Goal: Task Accomplishment & Management: Use online tool/utility

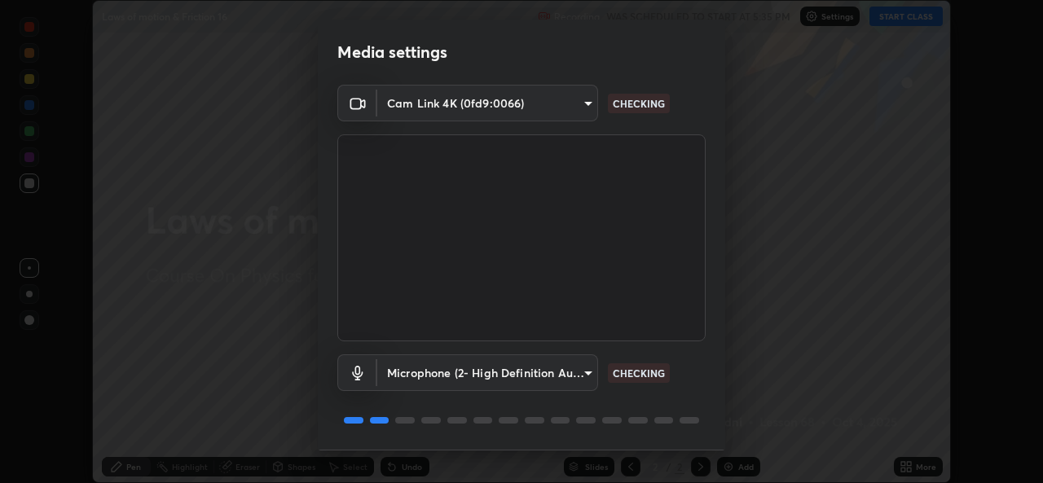
scroll to position [51, 0]
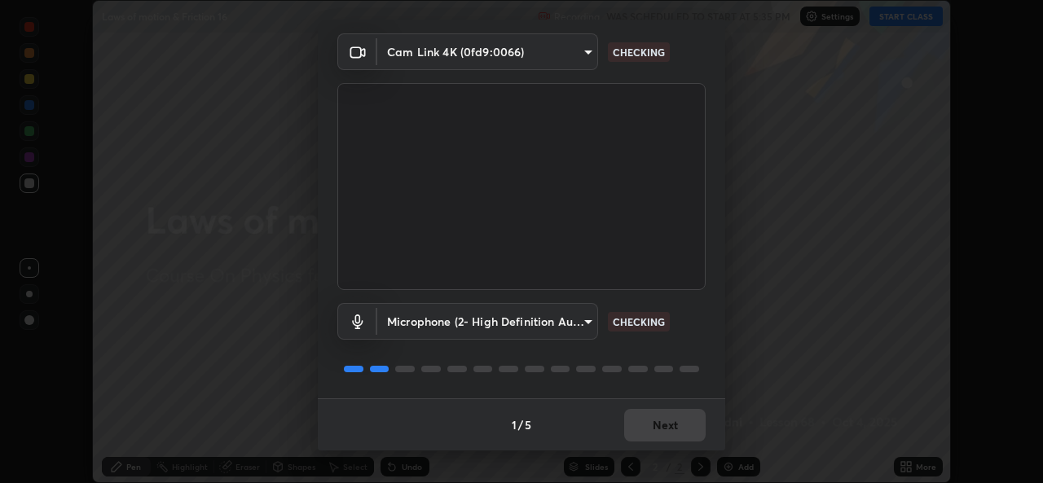
click at [645, 428] on div "1 / 5 Next" at bounding box center [522, 425] width 408 height 52
click at [652, 425] on div "1 / 5 Next" at bounding box center [522, 425] width 408 height 52
click at [654, 426] on div "1 / 5 Next" at bounding box center [522, 425] width 408 height 52
click at [648, 425] on div "1 / 5 Next" at bounding box center [522, 425] width 408 height 52
click at [647, 427] on div "1 / 5 Next" at bounding box center [522, 425] width 408 height 52
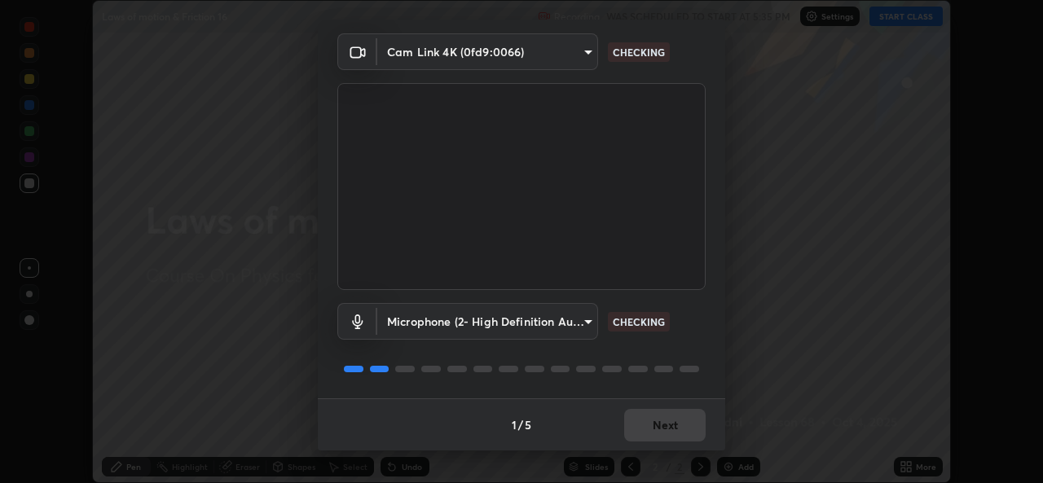
click at [650, 428] on div "1 / 5 Next" at bounding box center [522, 425] width 408 height 52
click at [655, 435] on div "1 / 5 Next" at bounding box center [522, 425] width 408 height 52
click at [659, 430] on div "1 / 5 Next" at bounding box center [522, 425] width 408 height 52
click at [658, 433] on div "1 / 5 Next" at bounding box center [522, 425] width 408 height 52
click at [658, 432] on div "1 / 5 Next" at bounding box center [522, 425] width 408 height 52
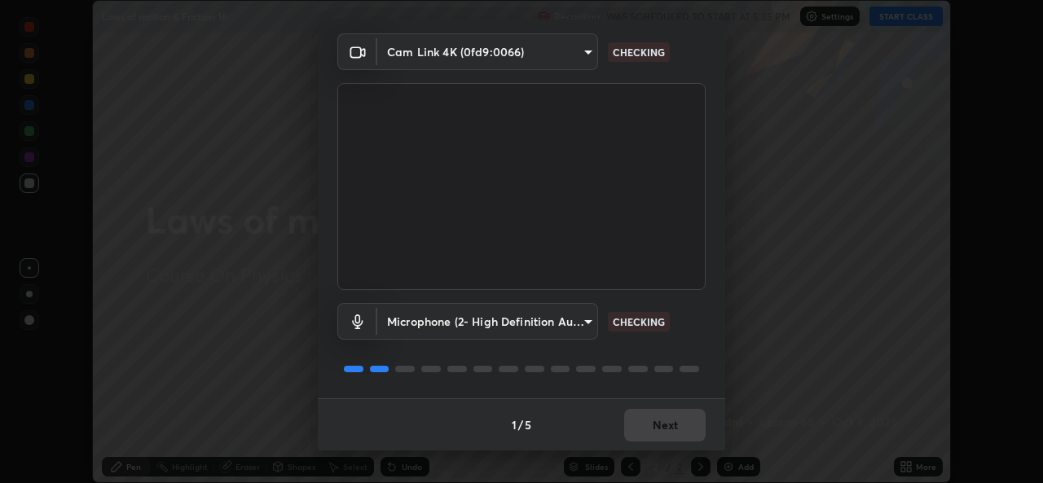
click at [653, 433] on div "1 / 5 Next" at bounding box center [522, 425] width 408 height 52
click at [645, 433] on div "1 / 5 Next" at bounding box center [522, 425] width 408 height 52
click at [654, 434] on div "1 / 5 Next" at bounding box center [522, 425] width 408 height 52
click at [650, 432] on div "1 / 5 Next" at bounding box center [522, 425] width 408 height 52
click at [660, 433] on div "1 / 5 Next" at bounding box center [522, 425] width 408 height 52
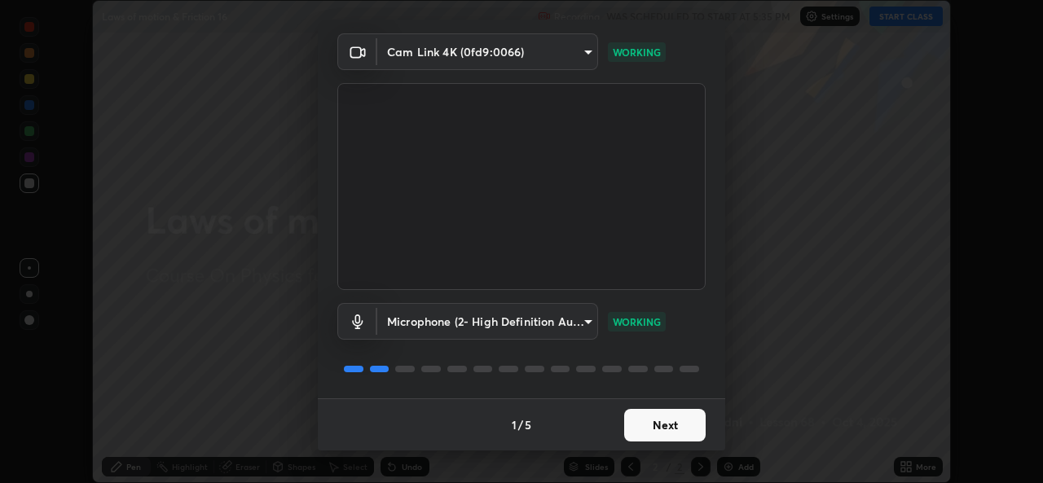
click at [662, 434] on button "Next" at bounding box center [665, 425] width 82 height 33
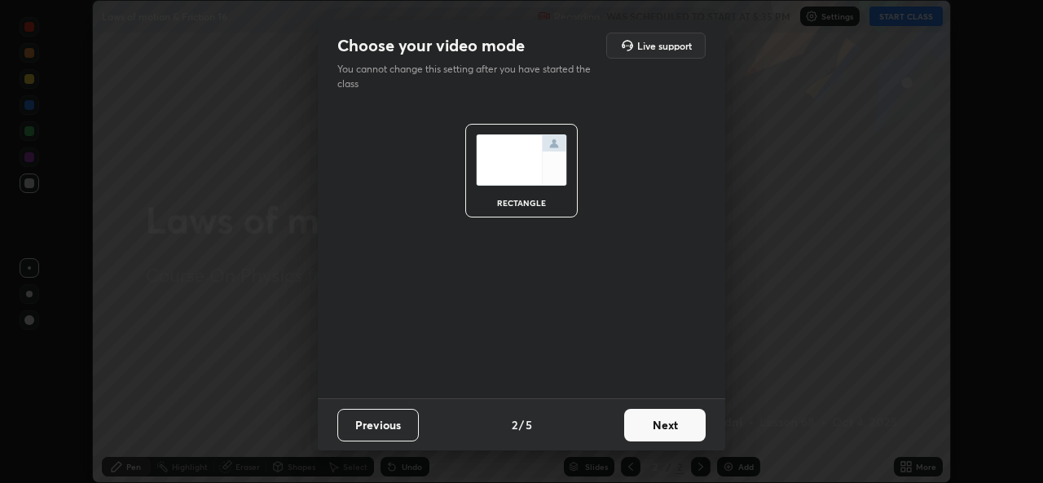
scroll to position [0, 0]
click at [660, 430] on button "Next" at bounding box center [665, 425] width 82 height 33
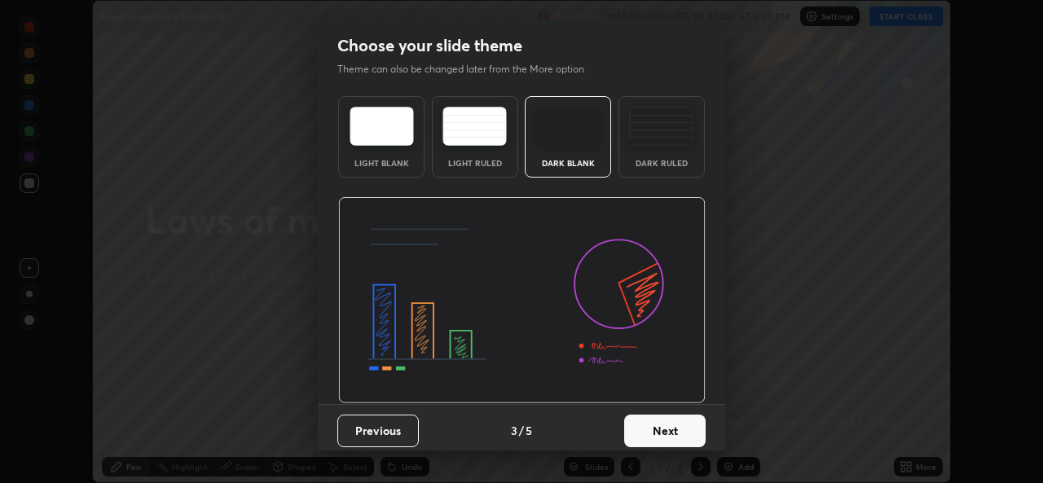
click at [663, 435] on button "Next" at bounding box center [665, 431] width 82 height 33
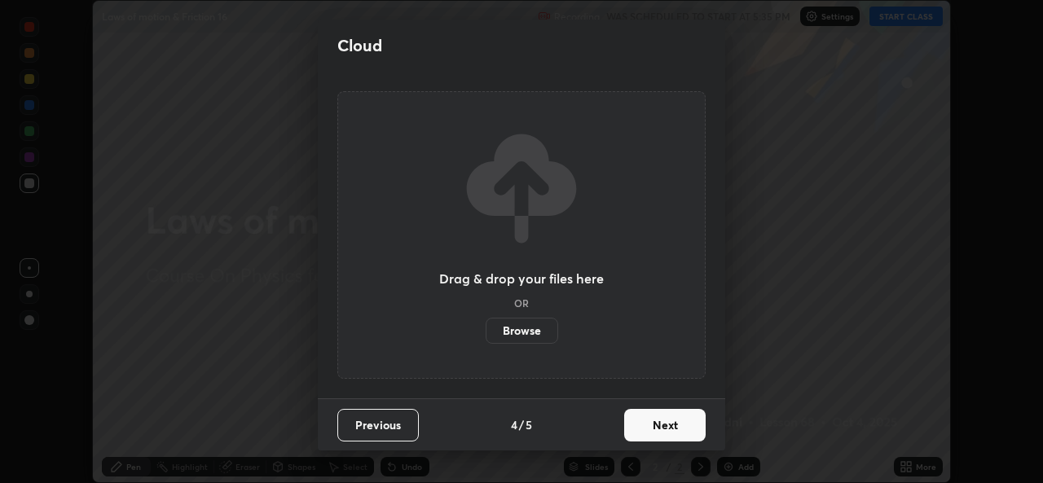
click at [665, 434] on button "Next" at bounding box center [665, 425] width 82 height 33
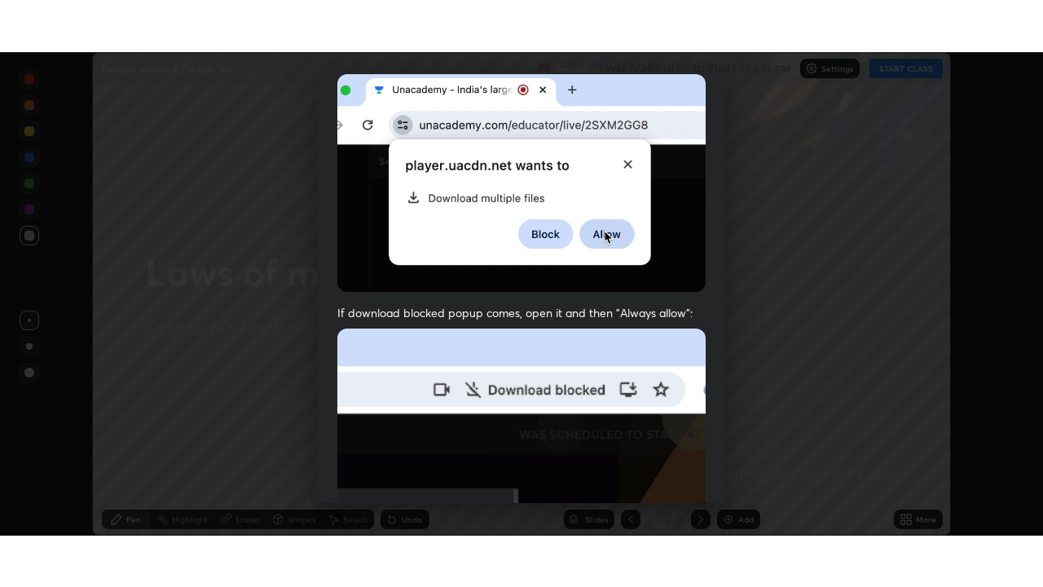
scroll to position [384, 0]
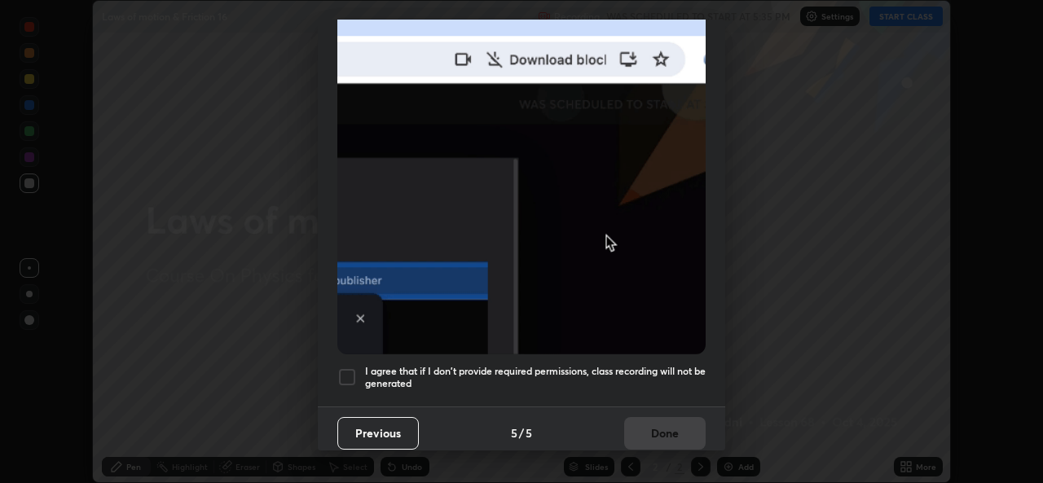
click at [344, 368] on div at bounding box center [347, 378] width 20 height 20
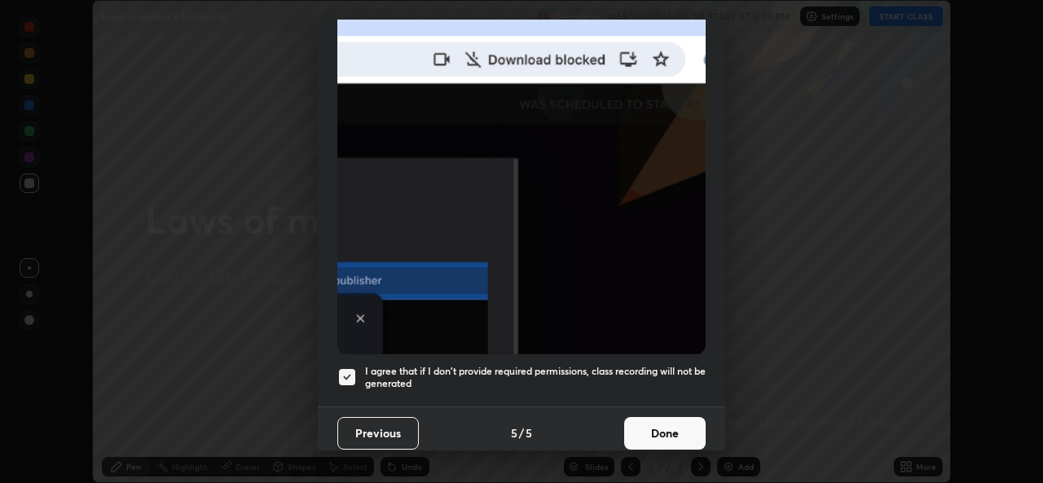
click at [644, 423] on button "Done" at bounding box center [665, 433] width 82 height 33
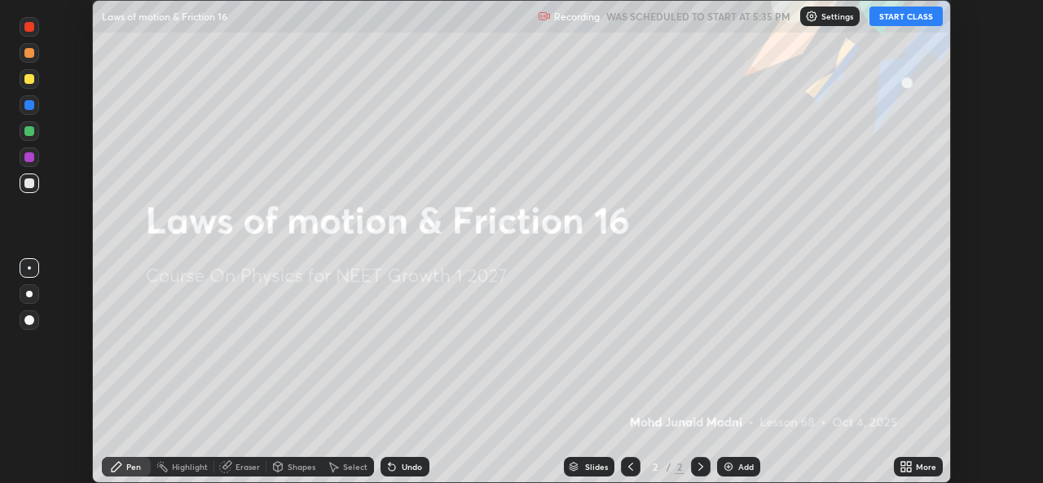
click at [909, 464] on icon at bounding box center [909, 464] width 4 height 4
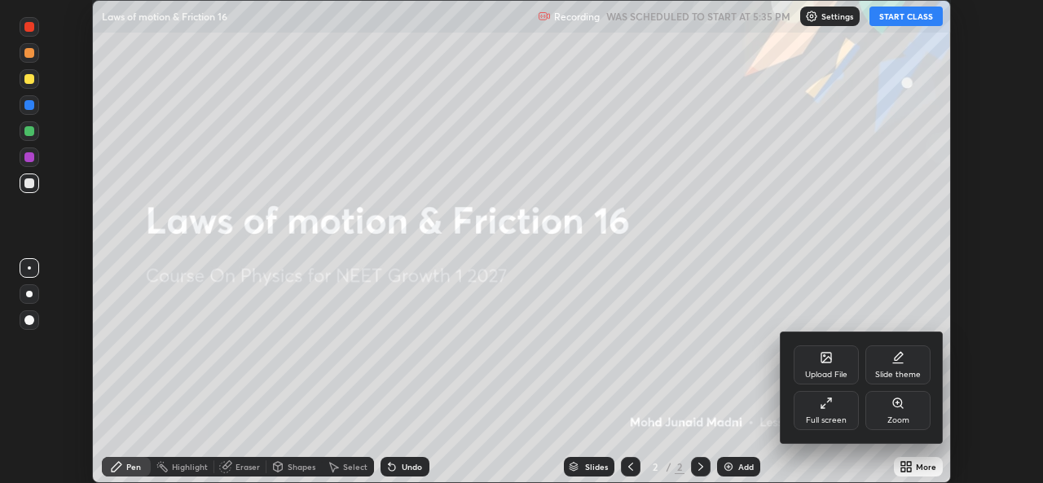
click at [822, 356] on icon at bounding box center [827, 358] width 10 height 10
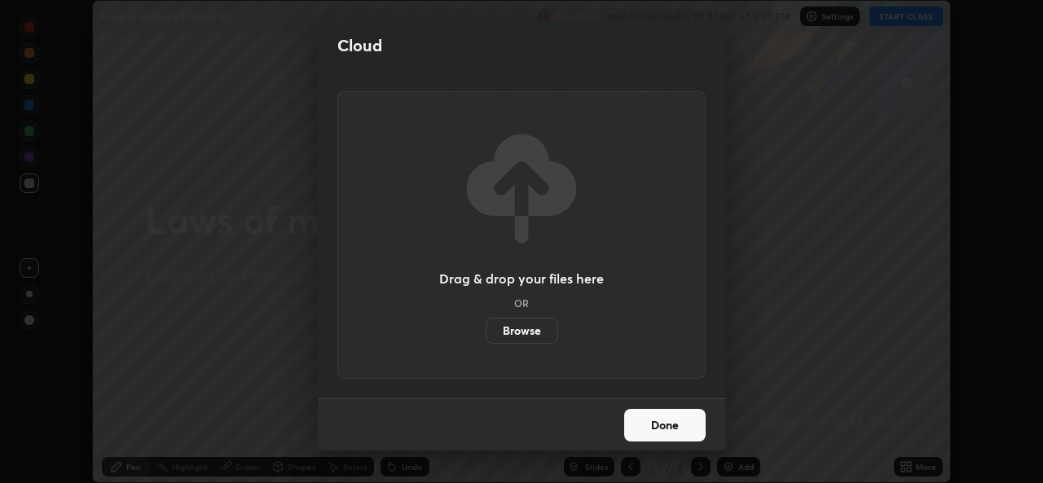
click at [540, 334] on label "Browse" at bounding box center [522, 331] width 73 height 26
click at [486, 334] on input "Browse" at bounding box center [486, 331] width 0 height 26
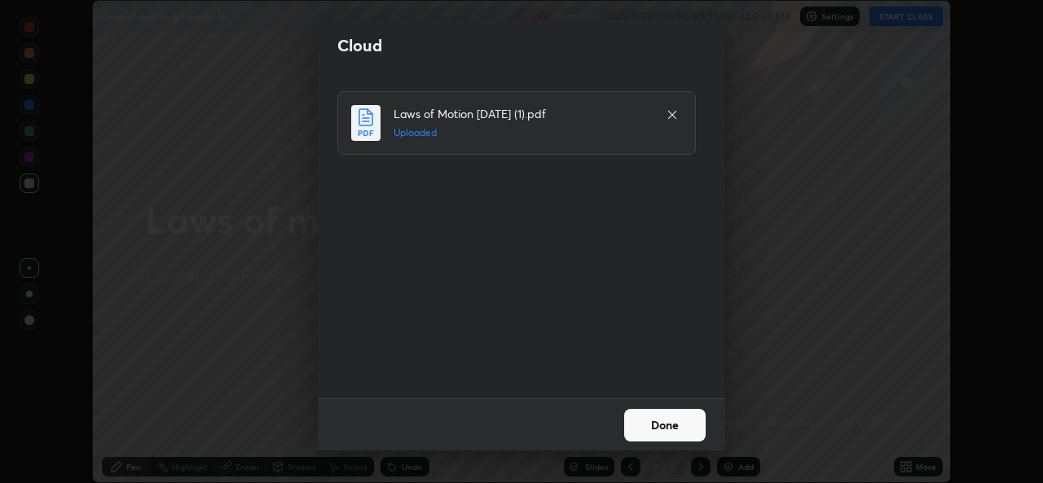
click at [649, 417] on button "Done" at bounding box center [665, 425] width 82 height 33
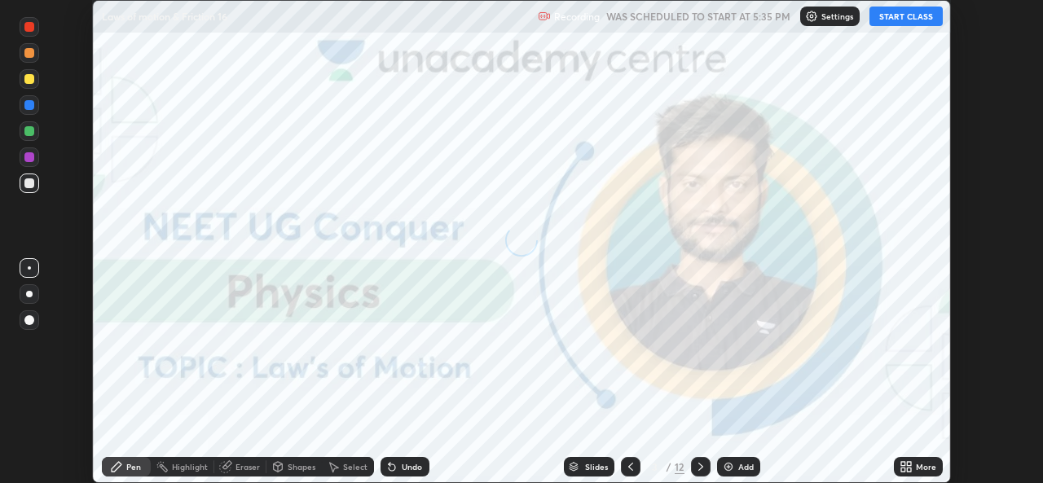
click at [911, 467] on icon at bounding box center [906, 466] width 13 height 13
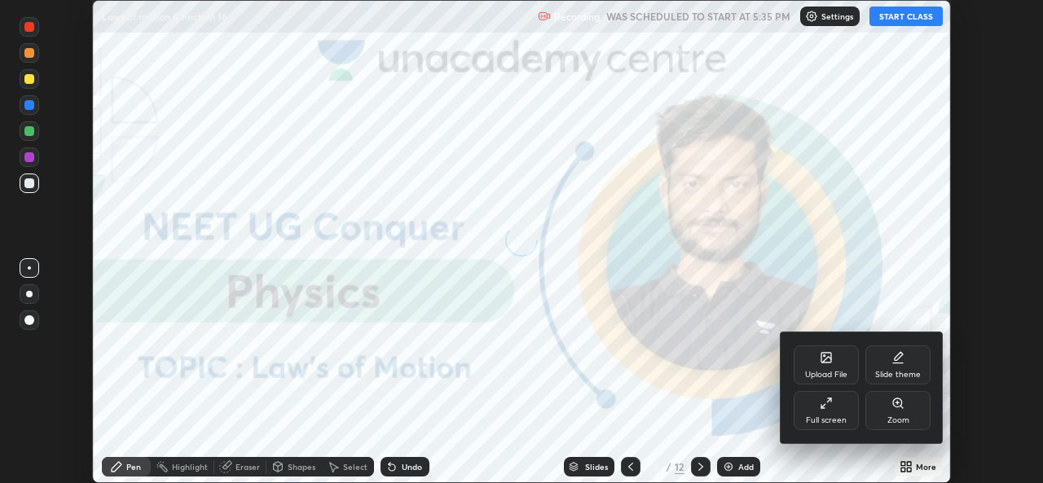
click at [829, 400] on icon at bounding box center [829, 401] width 4 height 4
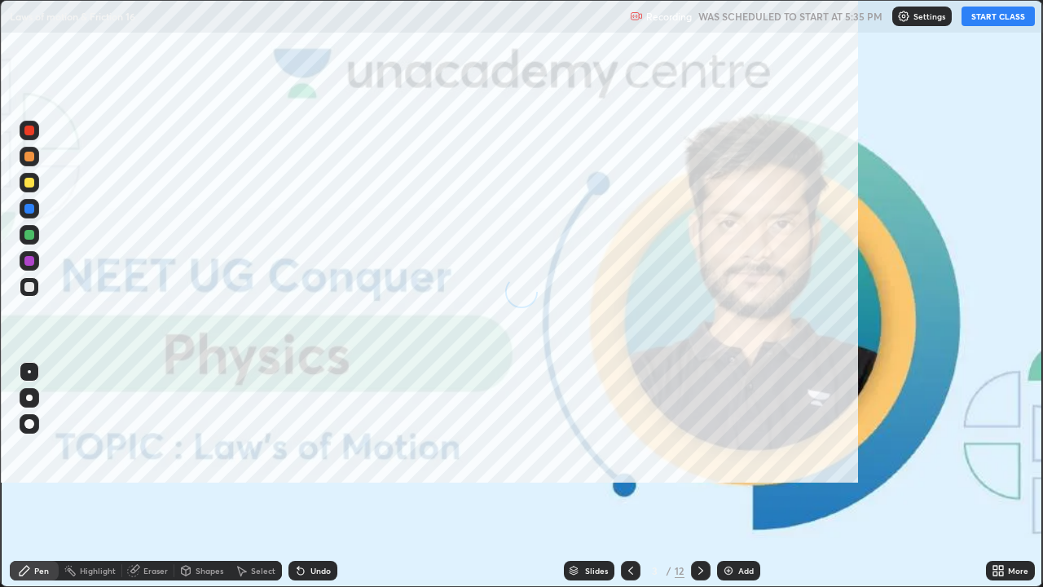
scroll to position [587, 1043]
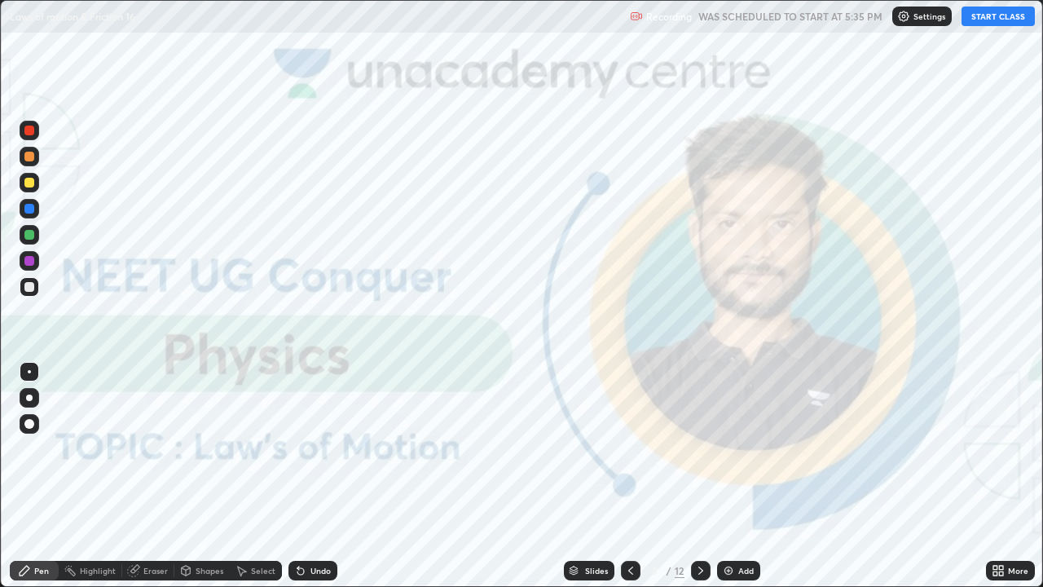
click at [1002, 16] on button "START CLASS" at bounding box center [998, 17] width 73 height 20
click at [593, 482] on div "Slides" at bounding box center [589, 571] width 51 height 20
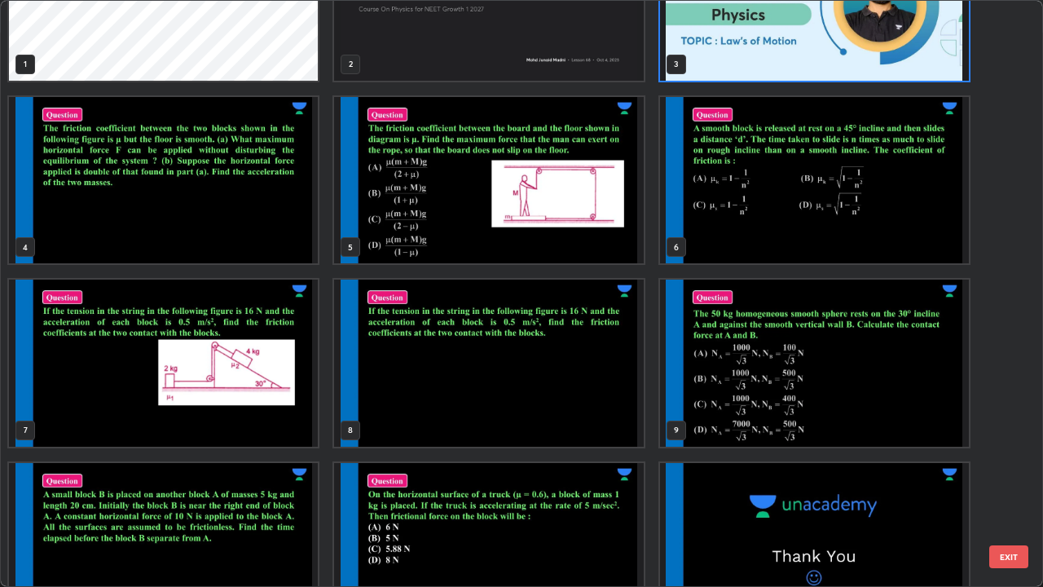
scroll to position [127, 0]
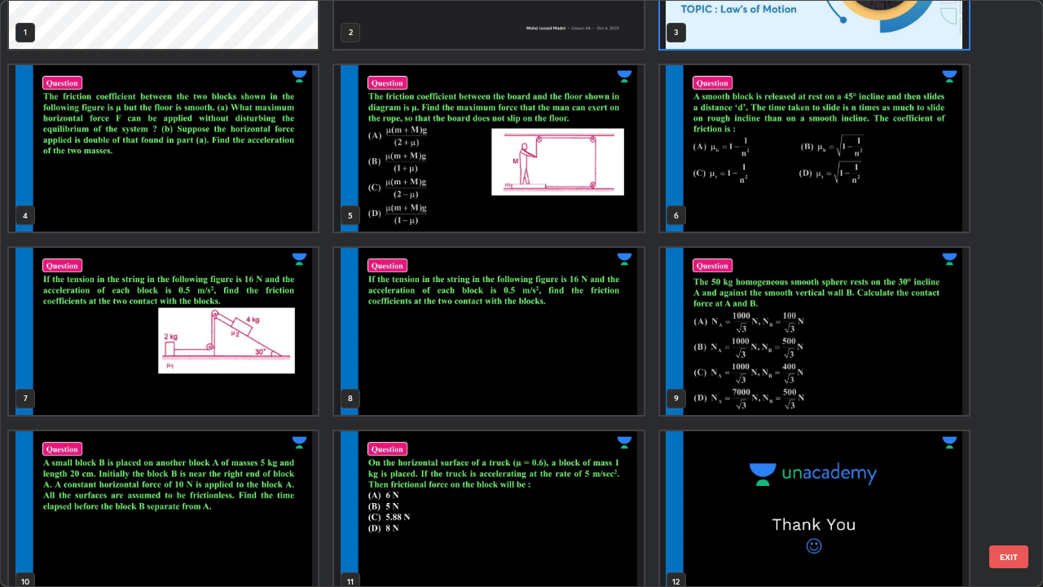
click at [262, 365] on img "grid" at bounding box center [163, 331] width 309 height 167
click at [267, 372] on img "grid" at bounding box center [163, 331] width 309 height 167
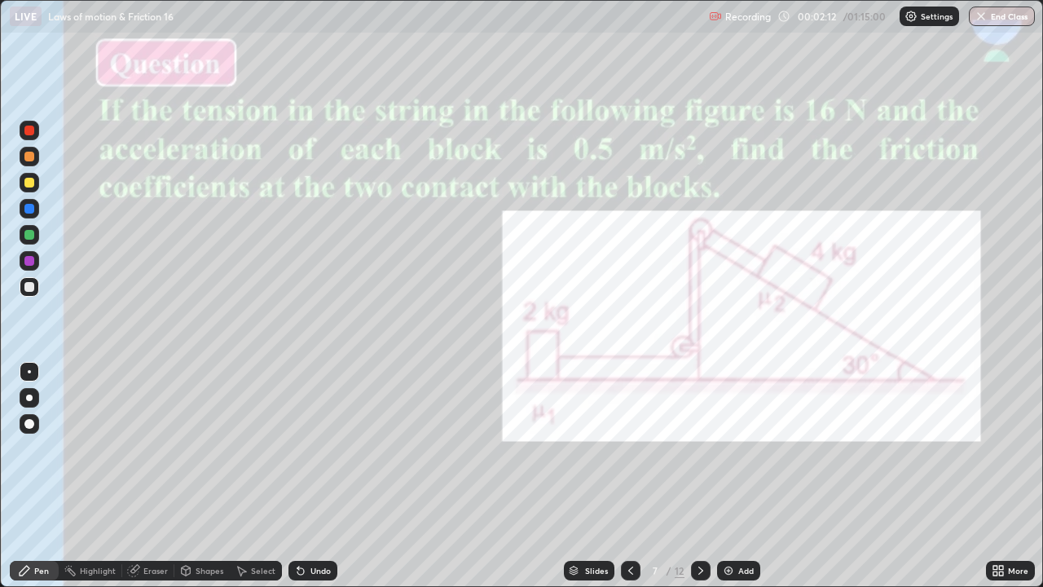
click at [28, 399] on div at bounding box center [29, 397] width 7 height 7
click at [33, 261] on div at bounding box center [29, 261] width 10 height 10
click at [27, 209] on div at bounding box center [29, 209] width 10 height 10
click at [29, 181] on div at bounding box center [29, 183] width 10 height 10
click at [26, 128] on div at bounding box center [29, 131] width 10 height 10
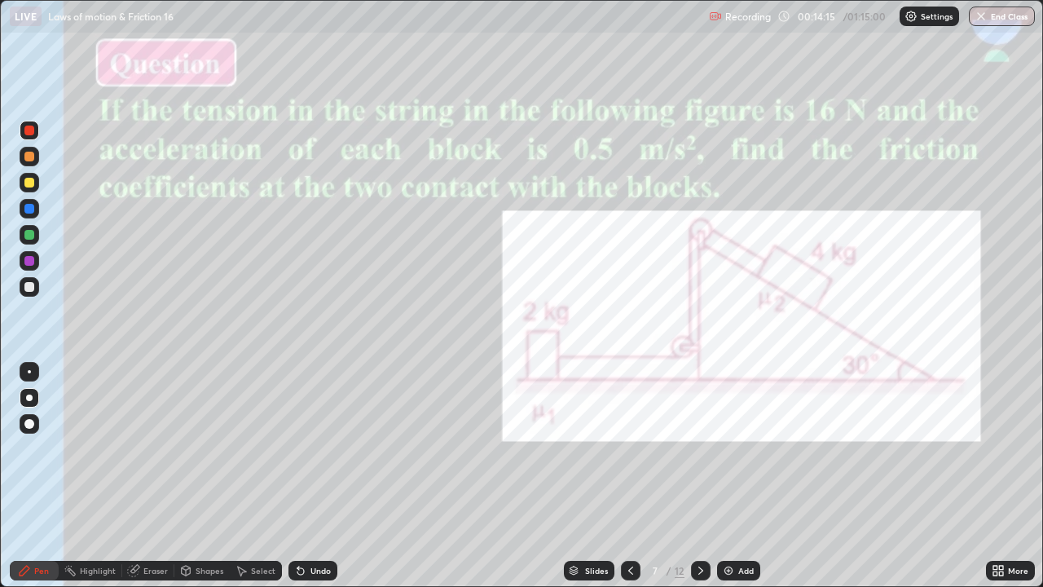
click at [725, 482] on img at bounding box center [728, 570] width 13 height 13
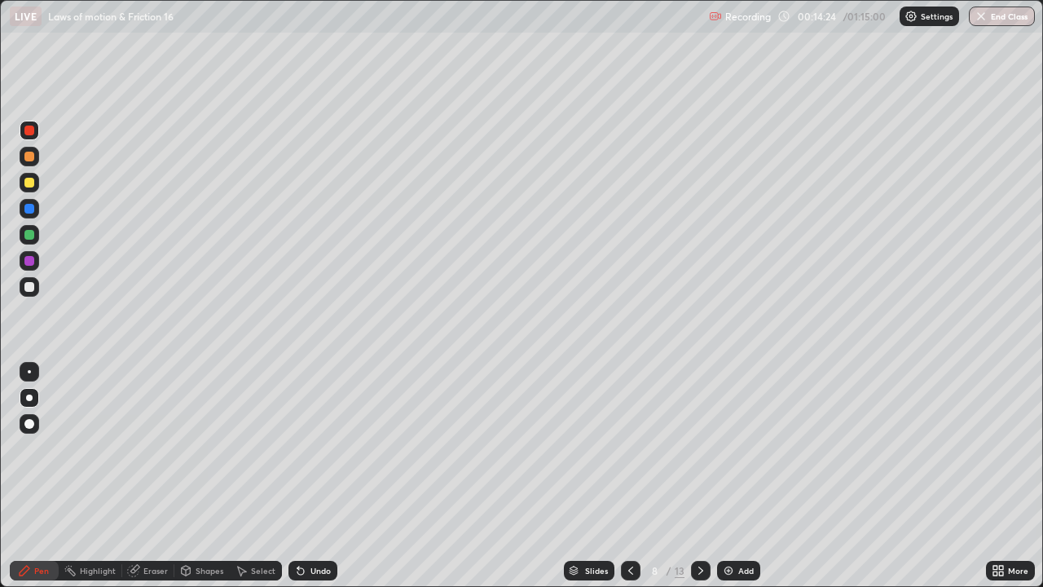
click at [629, 482] on icon at bounding box center [630, 570] width 13 height 13
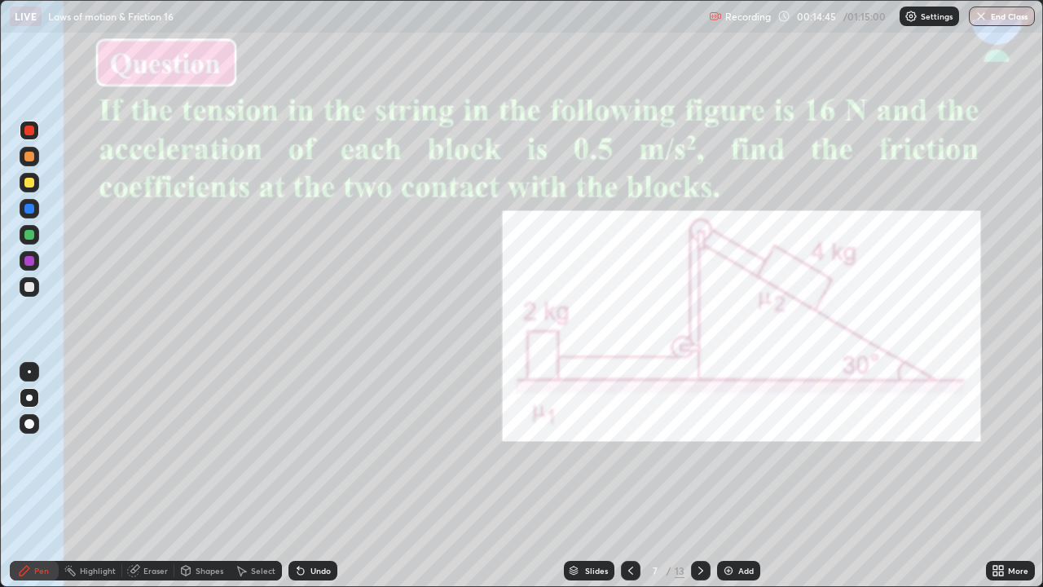
click at [725, 482] on img at bounding box center [728, 570] width 13 height 13
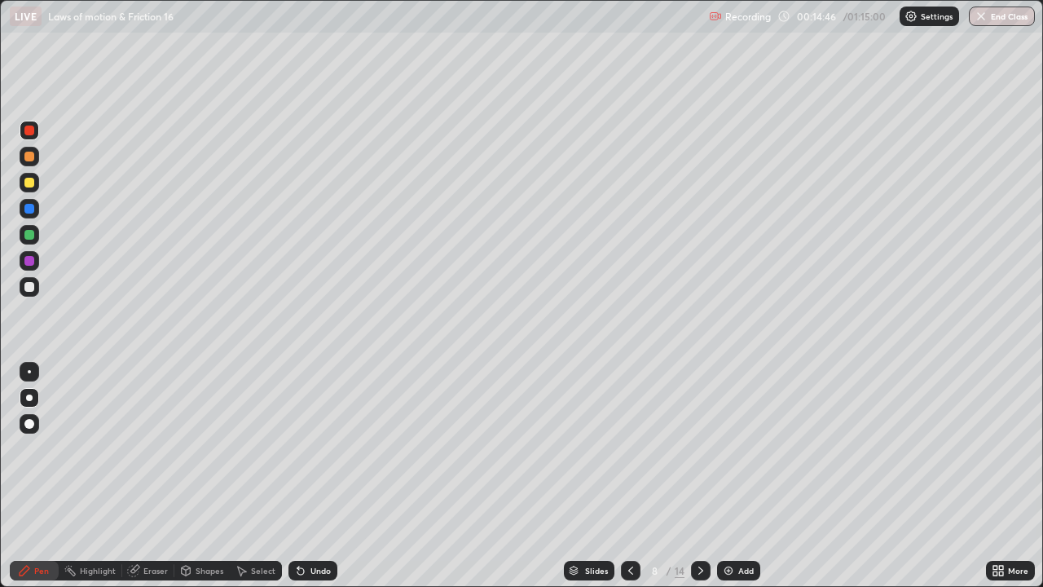
click at [627, 482] on icon at bounding box center [630, 570] width 13 height 13
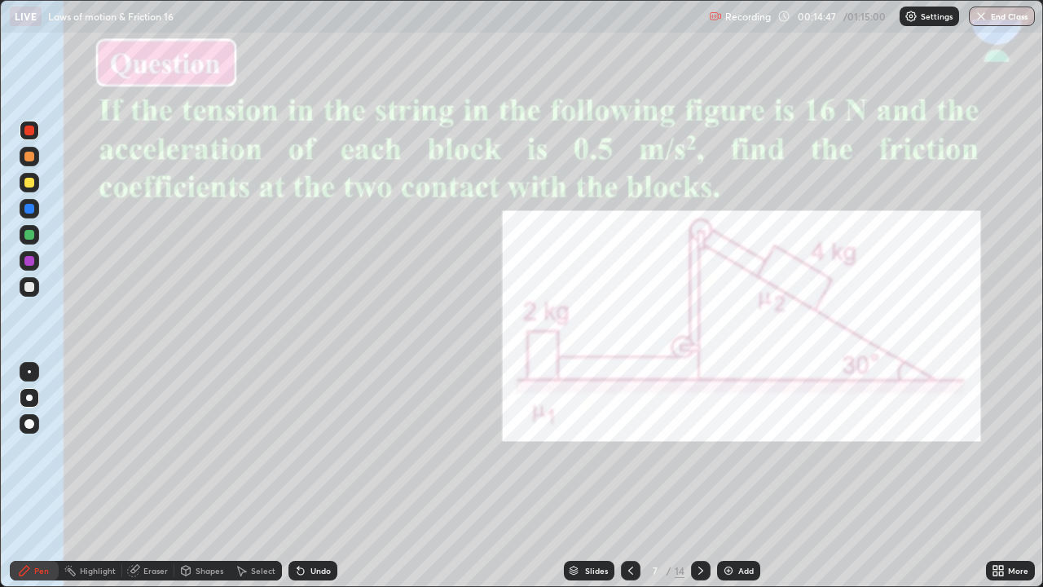
click at [699, 482] on icon at bounding box center [700, 570] width 13 height 13
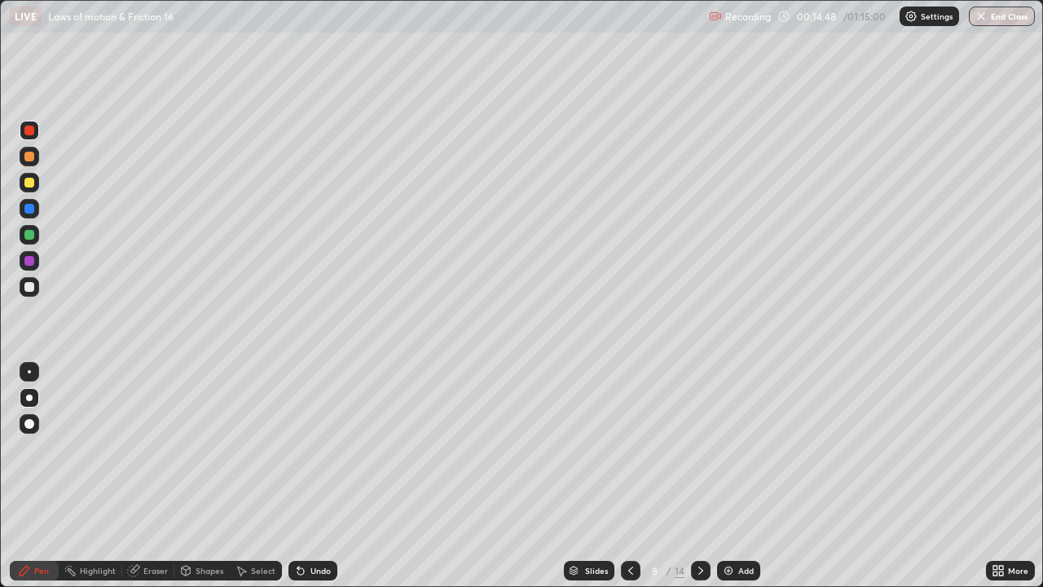
click at [697, 482] on icon at bounding box center [700, 570] width 13 height 13
click at [31, 183] on div at bounding box center [29, 183] width 10 height 10
click at [33, 130] on div at bounding box center [29, 131] width 10 height 10
click at [29, 236] on div at bounding box center [29, 235] width 10 height 10
click at [144, 482] on div "Eraser" at bounding box center [155, 570] width 24 height 8
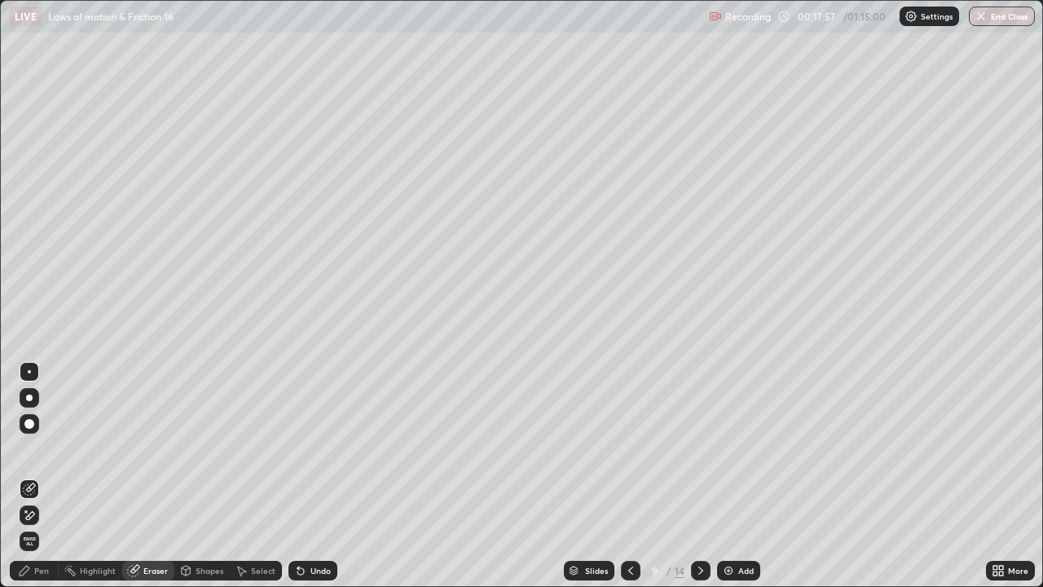
click at [42, 482] on div "Pen" at bounding box center [34, 571] width 49 height 20
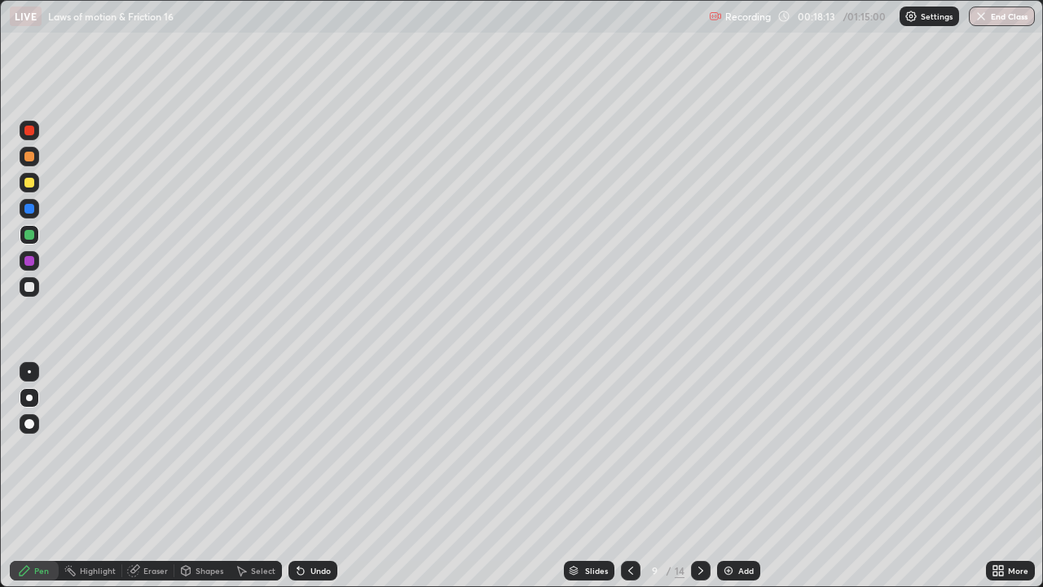
click at [32, 284] on div at bounding box center [29, 287] width 10 height 10
click at [30, 129] on div at bounding box center [29, 131] width 10 height 10
click at [27, 183] on div at bounding box center [29, 183] width 10 height 10
click at [28, 131] on div at bounding box center [29, 131] width 10 height 10
click at [26, 156] on div at bounding box center [29, 157] width 10 height 10
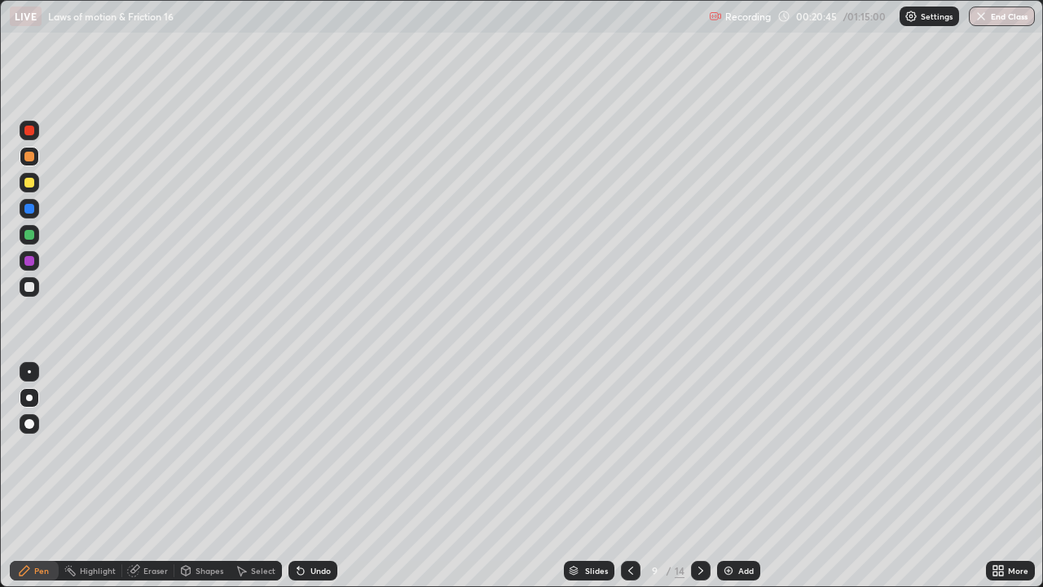
click at [29, 207] on div at bounding box center [29, 209] width 10 height 10
click at [33, 285] on div at bounding box center [29, 287] width 10 height 10
click at [724, 482] on img at bounding box center [728, 570] width 13 height 13
click at [36, 258] on div at bounding box center [30, 261] width 20 height 20
click at [29, 211] on div at bounding box center [29, 209] width 10 height 10
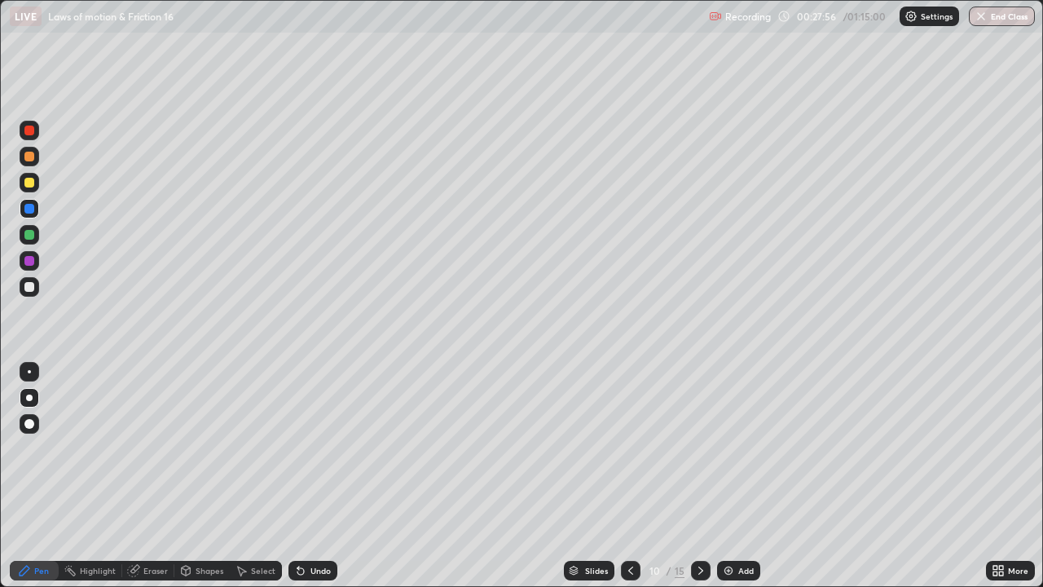
click at [29, 182] on div at bounding box center [29, 183] width 10 height 10
click at [33, 205] on div at bounding box center [29, 209] width 10 height 10
click at [29, 231] on div at bounding box center [29, 235] width 10 height 10
click at [584, 482] on div "Slides" at bounding box center [589, 571] width 51 height 20
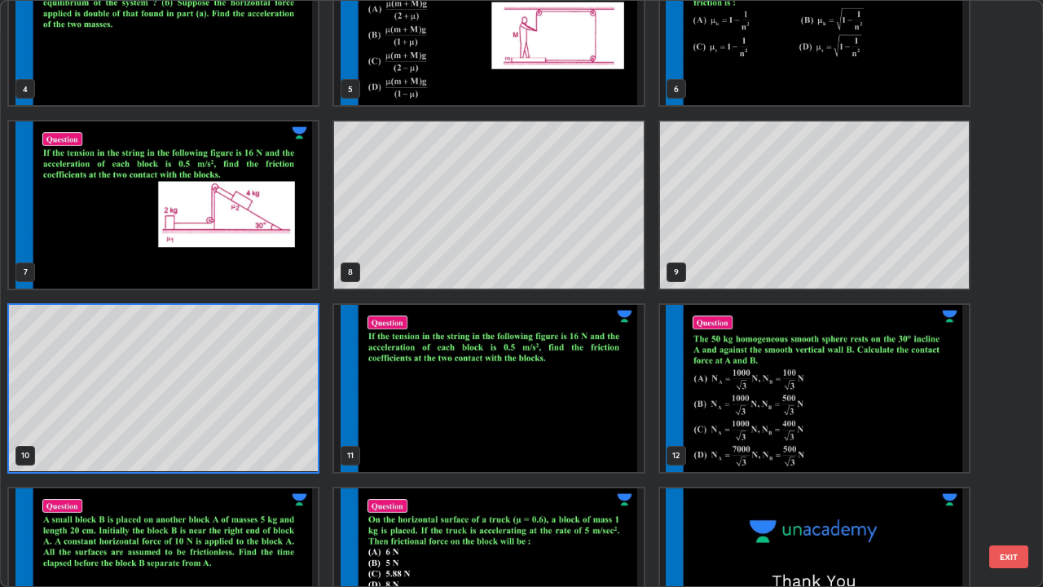
scroll to position [266, 0]
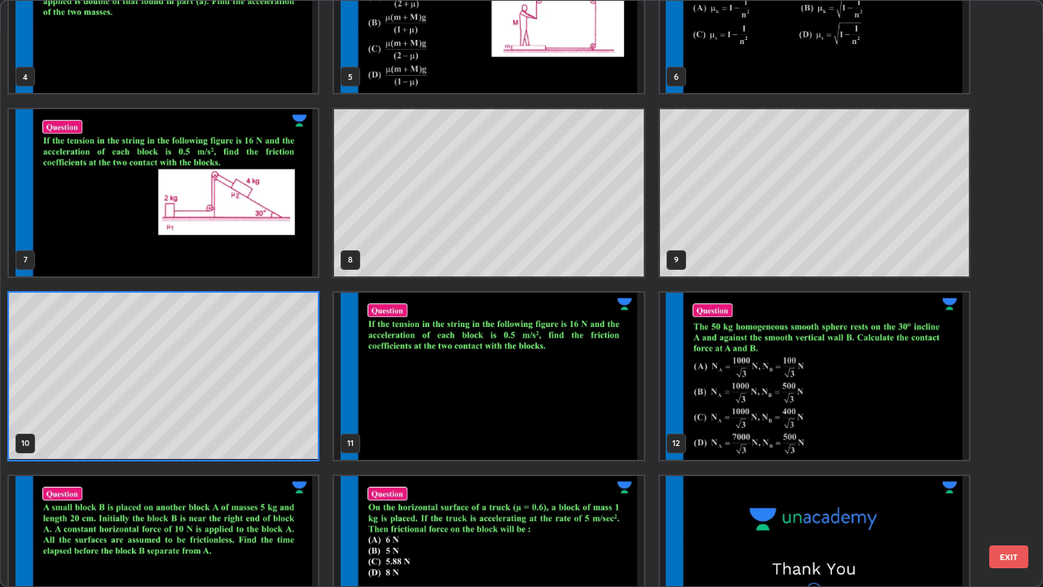
click at [794, 425] on img "grid" at bounding box center [814, 376] width 309 height 167
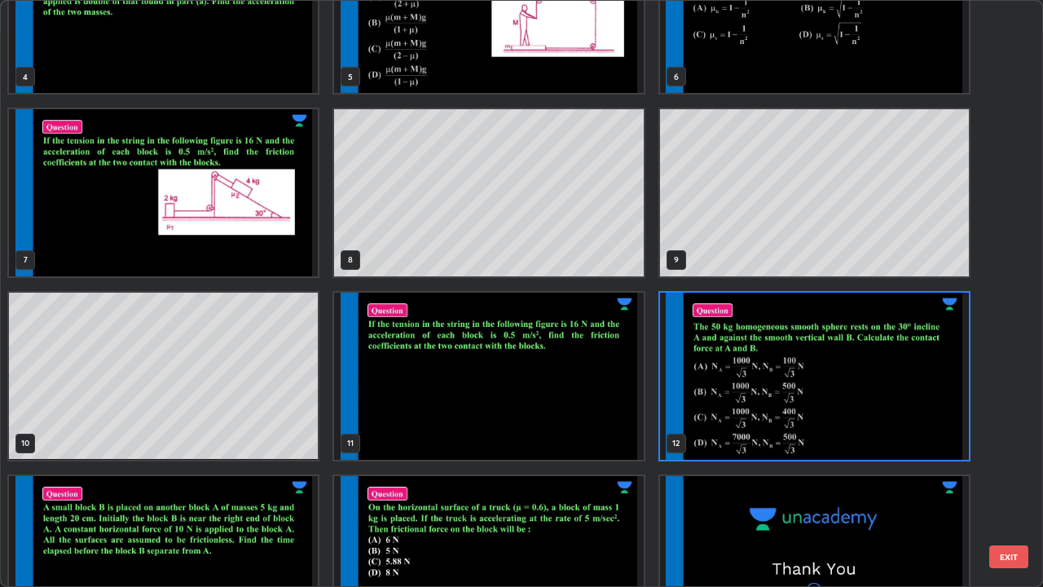
click at [792, 430] on img "grid" at bounding box center [814, 376] width 309 height 167
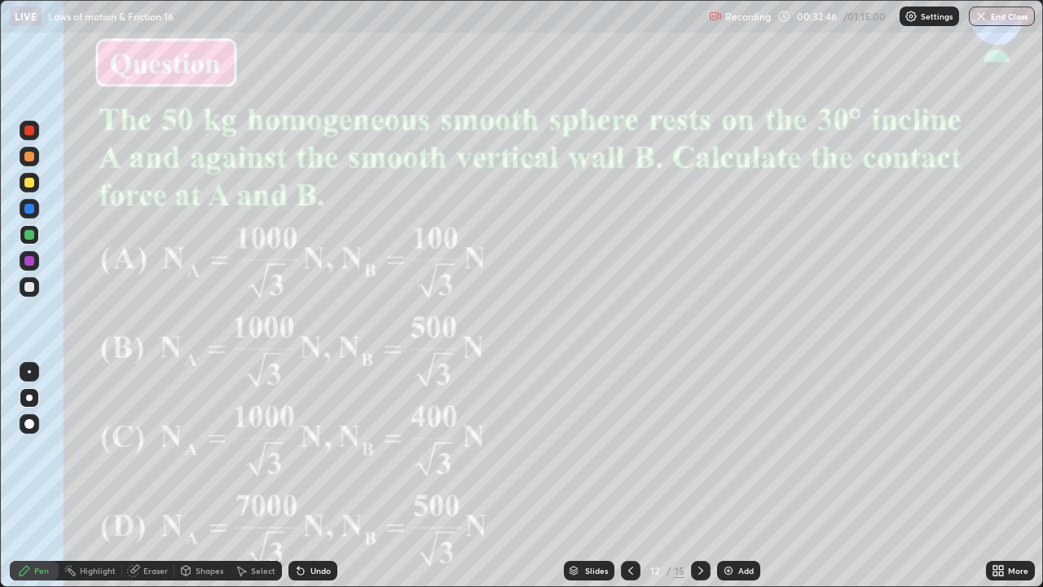
click at [32, 283] on div at bounding box center [29, 287] width 10 height 10
click at [29, 259] on div at bounding box center [29, 261] width 10 height 10
click at [27, 181] on div at bounding box center [29, 183] width 10 height 10
click at [27, 184] on div at bounding box center [29, 183] width 10 height 10
click at [29, 134] on div at bounding box center [29, 131] width 10 height 10
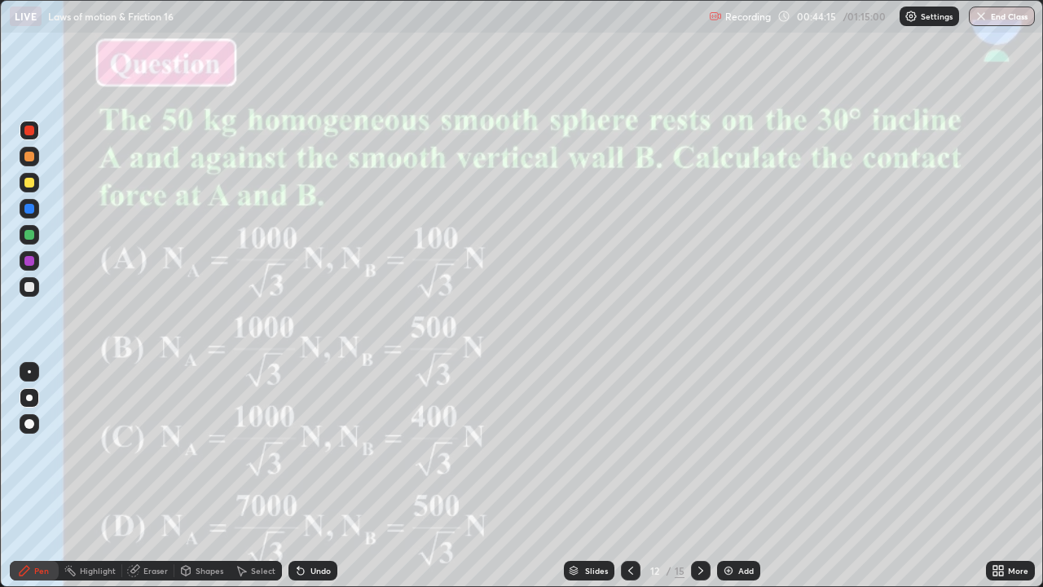
click at [725, 482] on img at bounding box center [728, 570] width 13 height 13
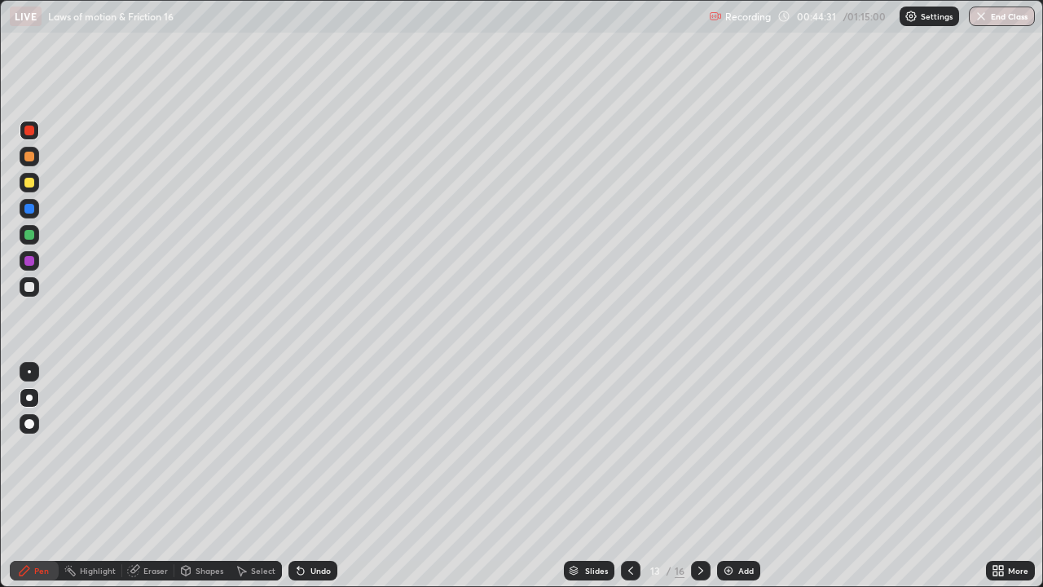
click at [30, 156] on div at bounding box center [29, 157] width 10 height 10
click at [30, 235] on div at bounding box center [29, 235] width 10 height 10
click at [27, 179] on div at bounding box center [29, 183] width 10 height 10
click at [33, 205] on div at bounding box center [29, 209] width 10 height 10
click at [588, 482] on div "Slides" at bounding box center [596, 570] width 23 height 8
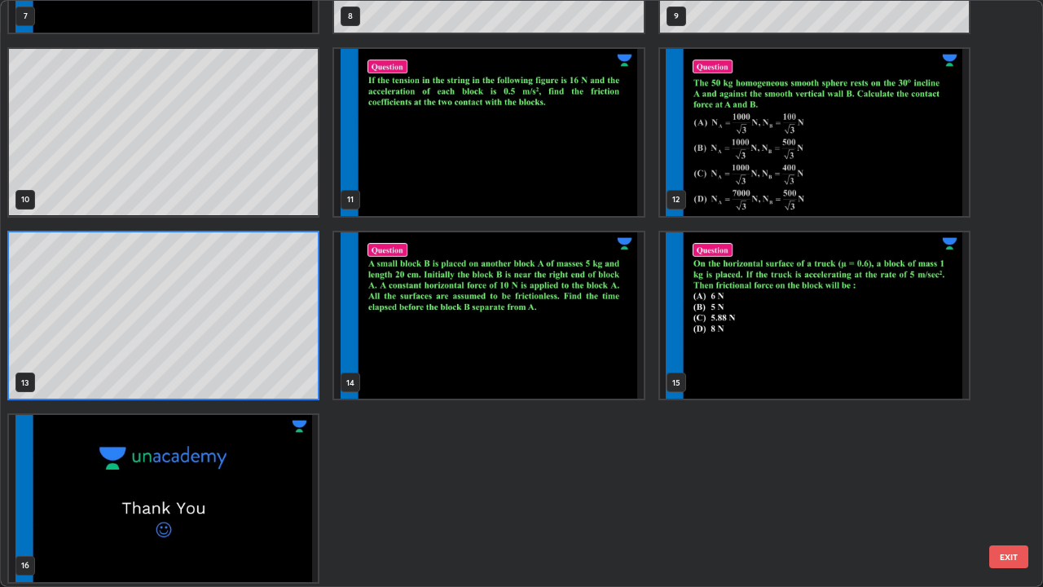
scroll to position [513, 0]
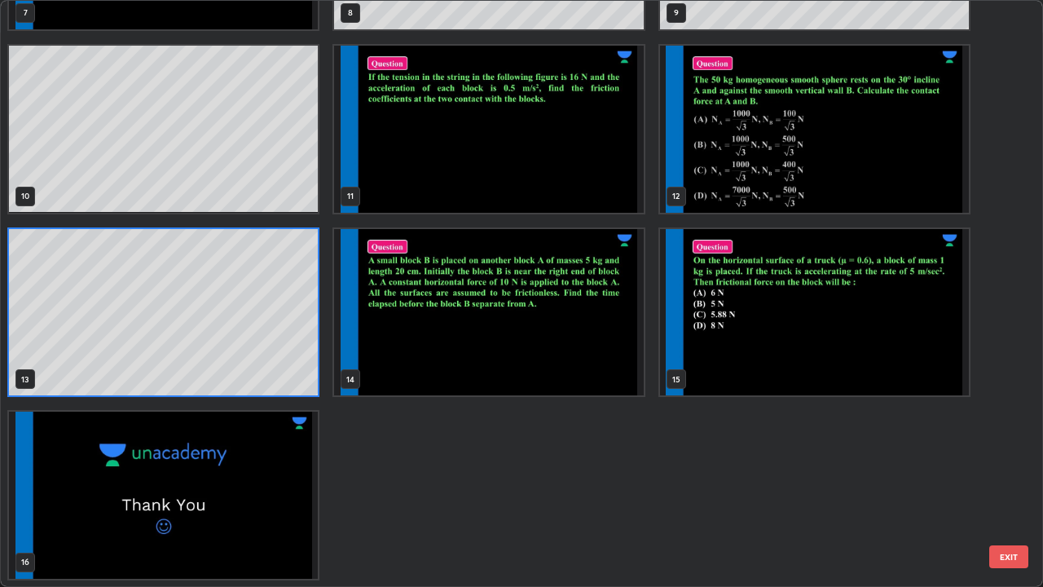
click at [572, 347] on img "grid" at bounding box center [488, 312] width 309 height 167
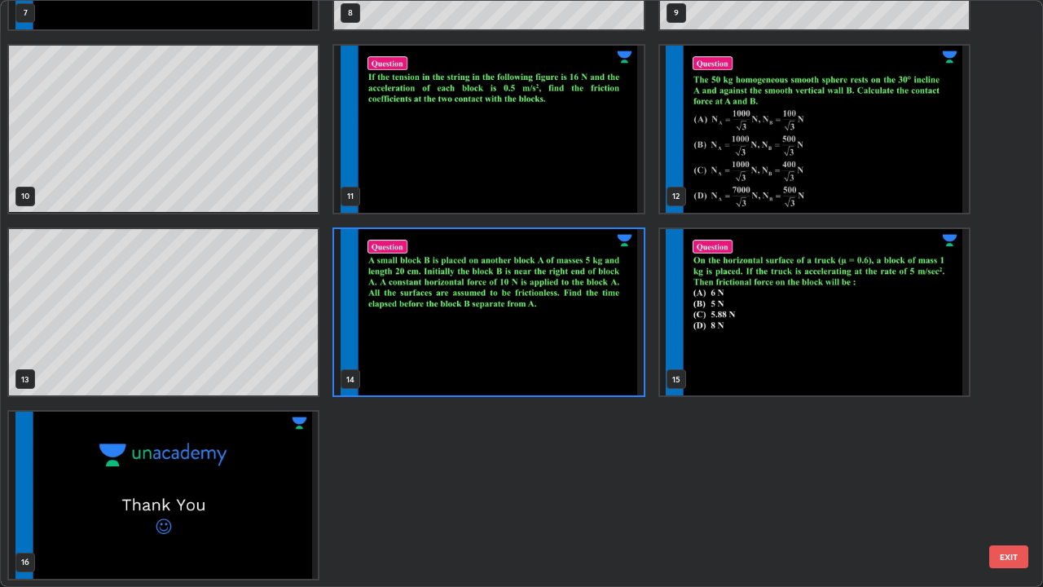
click at [576, 347] on img "grid" at bounding box center [488, 312] width 309 height 167
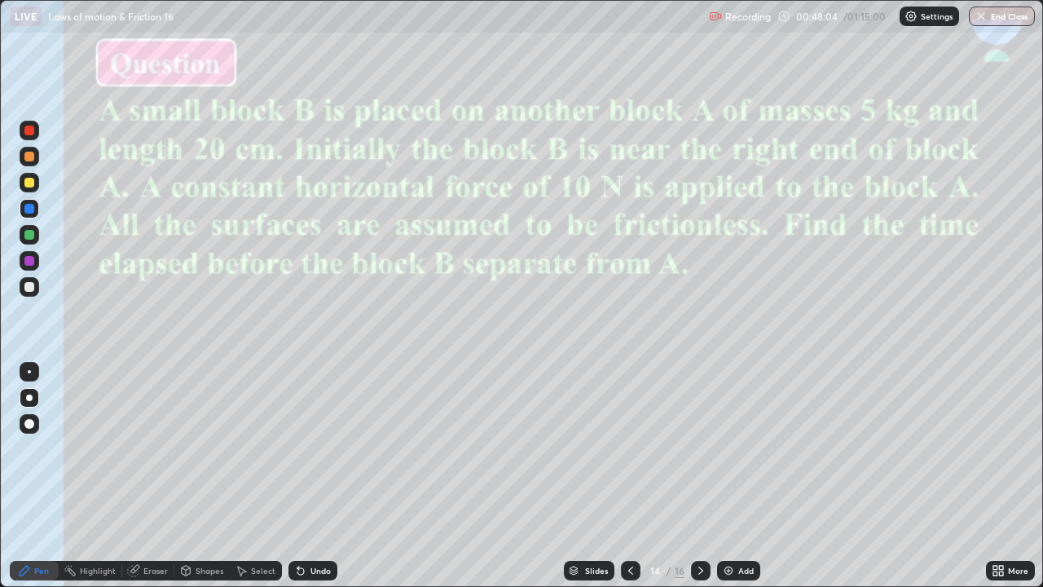
click at [30, 289] on div at bounding box center [29, 287] width 10 height 10
click at [31, 235] on div at bounding box center [29, 235] width 10 height 10
click at [33, 178] on div at bounding box center [29, 183] width 10 height 10
click at [593, 482] on div "Slides" at bounding box center [596, 570] width 23 height 8
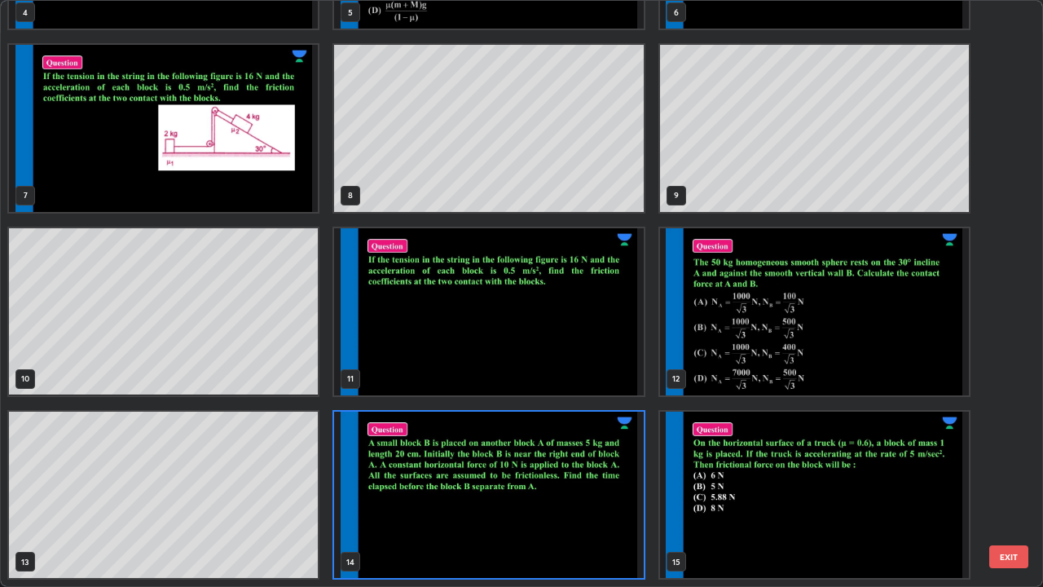
scroll to position [580, 1033]
click at [594, 482] on img "grid" at bounding box center [488, 495] width 309 height 167
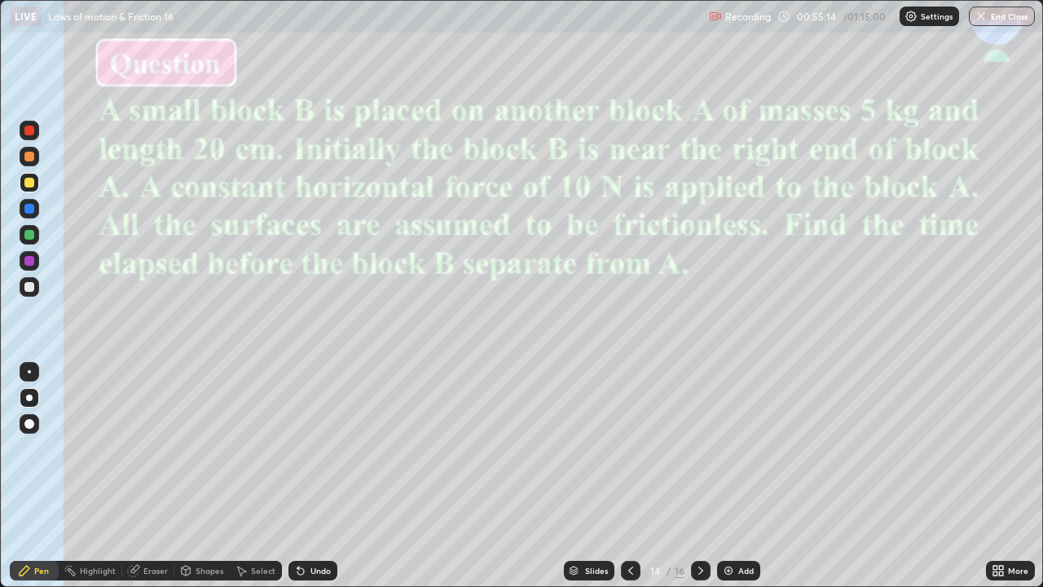
click at [594, 482] on img "grid" at bounding box center [488, 495] width 309 height 167
click at [592, 482] on div "Slides" at bounding box center [589, 571] width 51 height 20
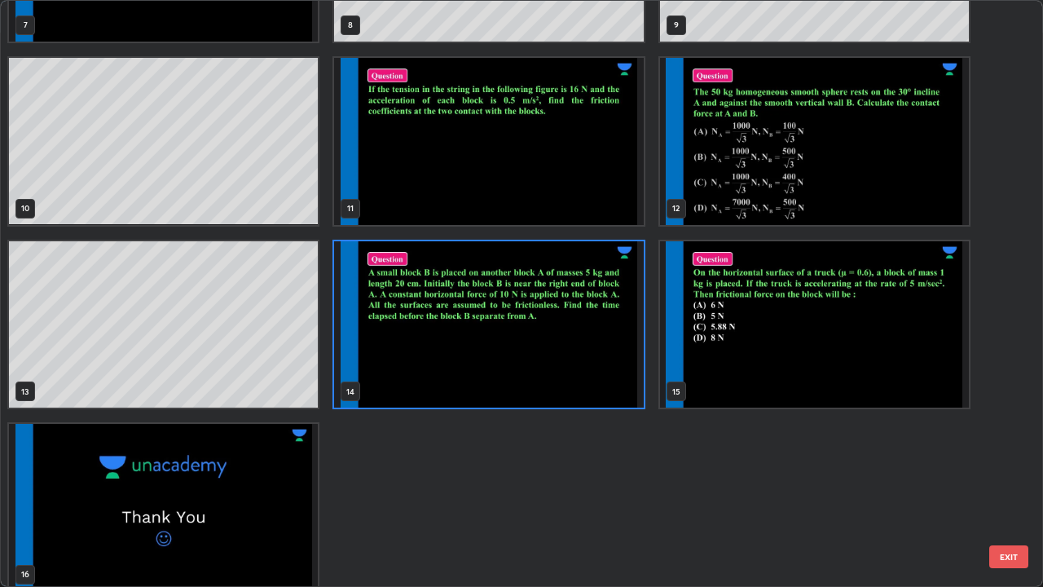
scroll to position [501, 0]
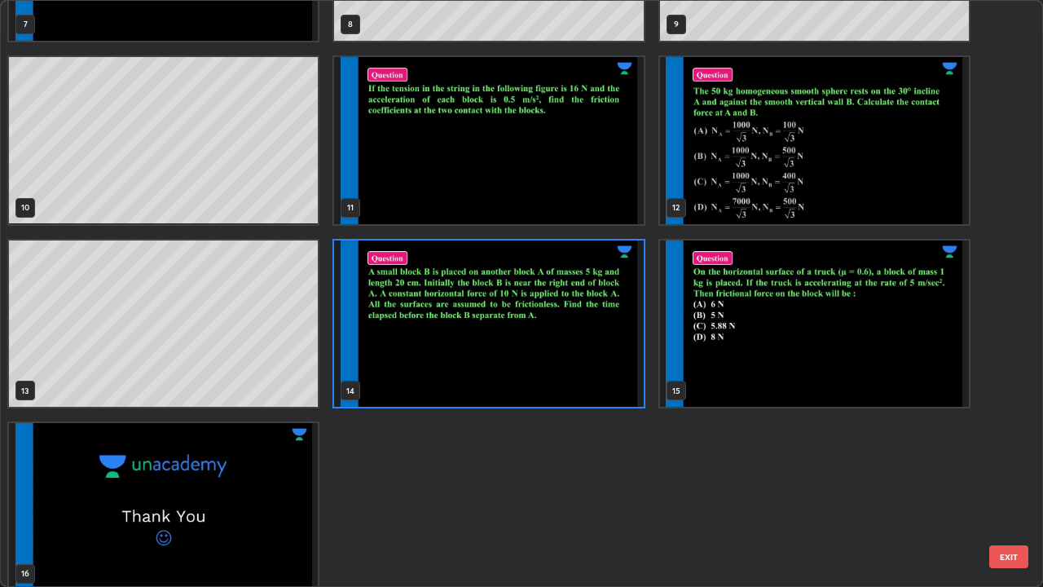
click at [835, 357] on img "grid" at bounding box center [814, 323] width 309 height 167
click at [833, 360] on img "grid" at bounding box center [814, 323] width 309 height 167
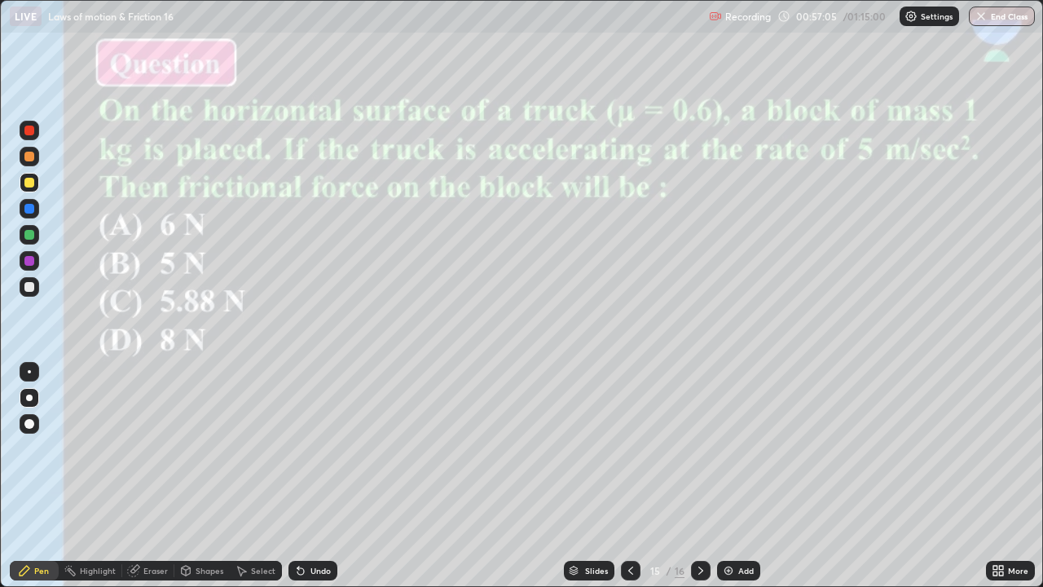
click at [31, 235] on div at bounding box center [29, 235] width 10 height 10
click at [28, 264] on div at bounding box center [29, 261] width 10 height 10
click at [25, 184] on div at bounding box center [29, 183] width 10 height 10
click at [31, 209] on div at bounding box center [29, 209] width 10 height 10
click at [725, 482] on img at bounding box center [728, 570] width 13 height 13
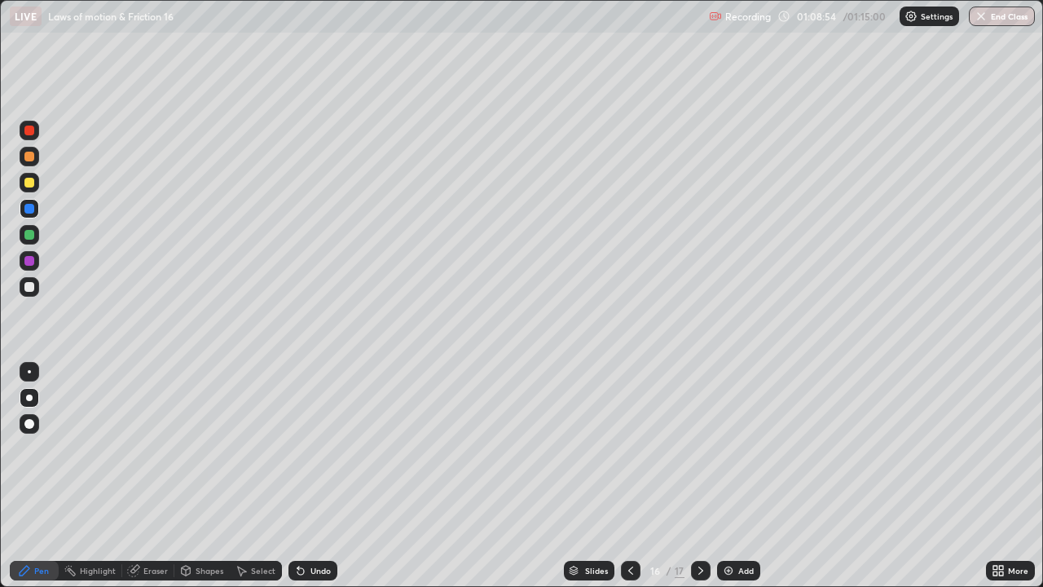
click at [28, 265] on div at bounding box center [29, 261] width 10 height 10
click at [29, 181] on div at bounding box center [29, 183] width 10 height 10
click at [722, 482] on img at bounding box center [728, 570] width 13 height 13
click at [839, 14] on div "01:12:04" at bounding box center [818, 16] width 46 height 10
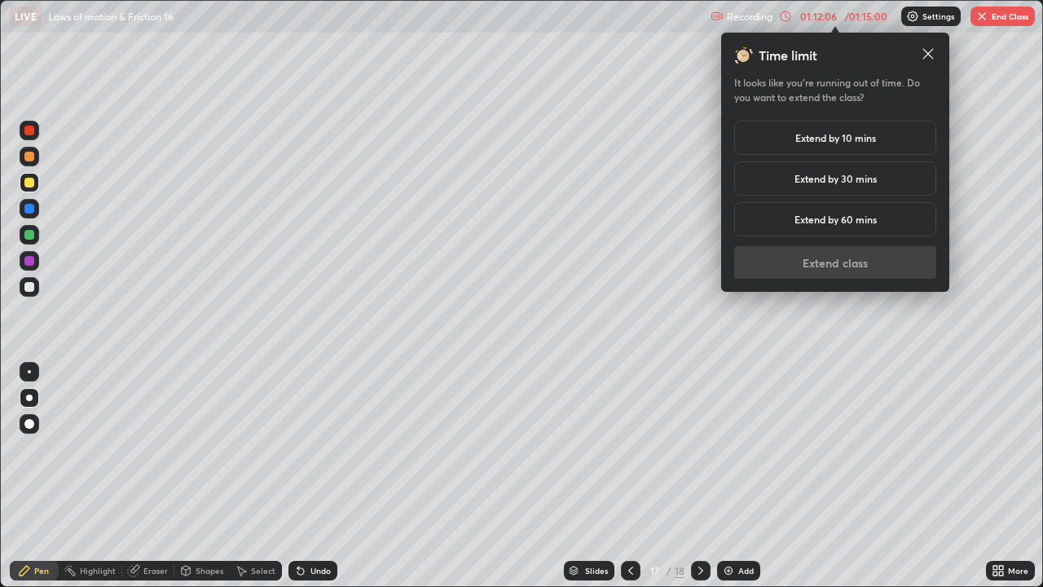
click at [844, 141] on h5 "Extend by 10 mins" at bounding box center [835, 137] width 81 height 15
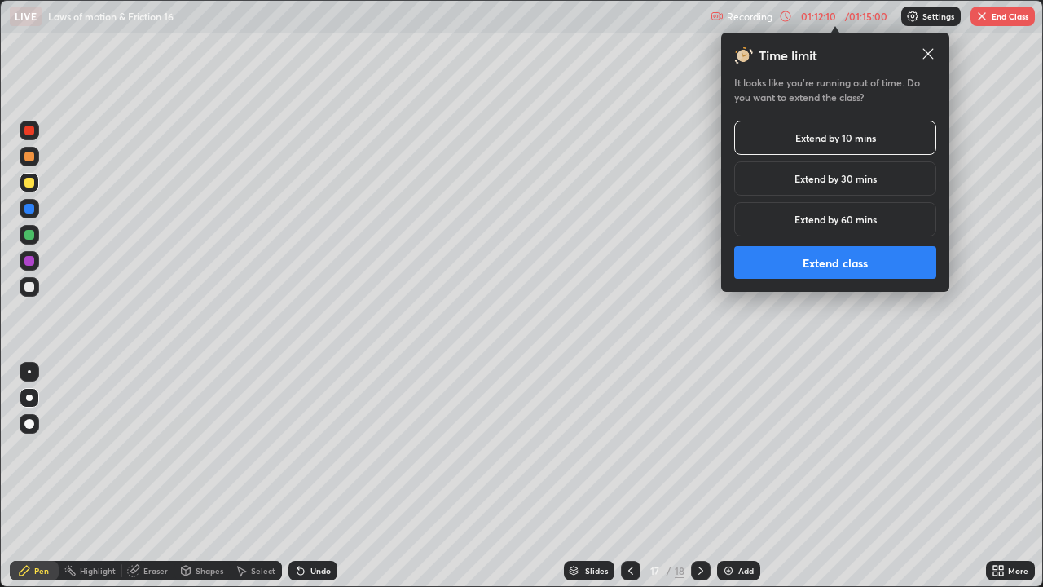
click at [836, 136] on h5 "Extend by 10 mins" at bounding box center [835, 137] width 81 height 15
click at [817, 263] on button "Extend class" at bounding box center [835, 262] width 202 height 33
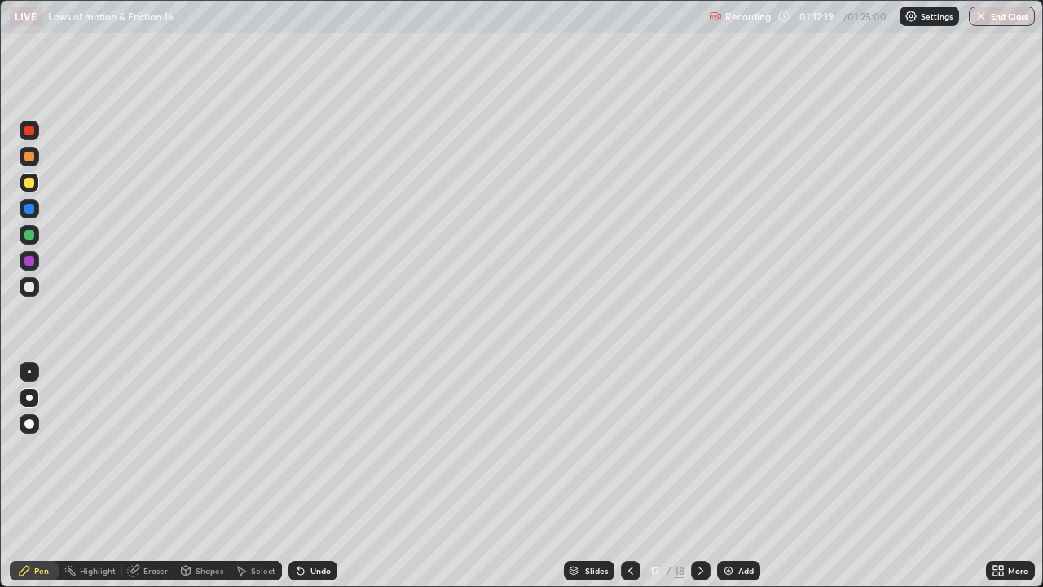
click at [32, 178] on div at bounding box center [29, 183] width 10 height 10
click at [29, 130] on div at bounding box center [29, 131] width 10 height 10
click at [29, 235] on div at bounding box center [29, 235] width 10 height 10
click at [29, 130] on div at bounding box center [29, 131] width 10 height 10
click at [31, 284] on div at bounding box center [29, 287] width 10 height 10
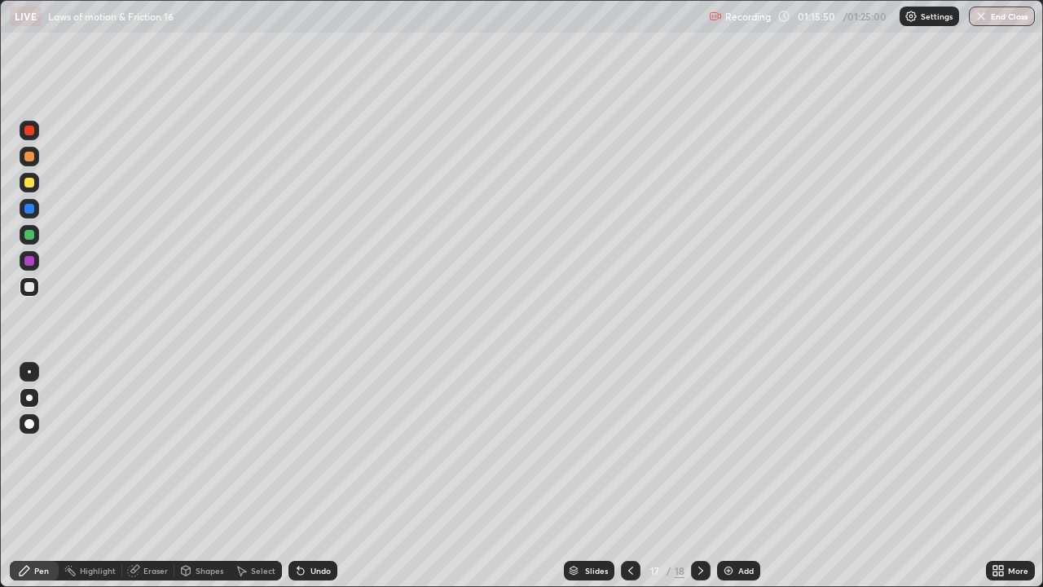
click at [152, 482] on div "Eraser" at bounding box center [155, 570] width 24 height 8
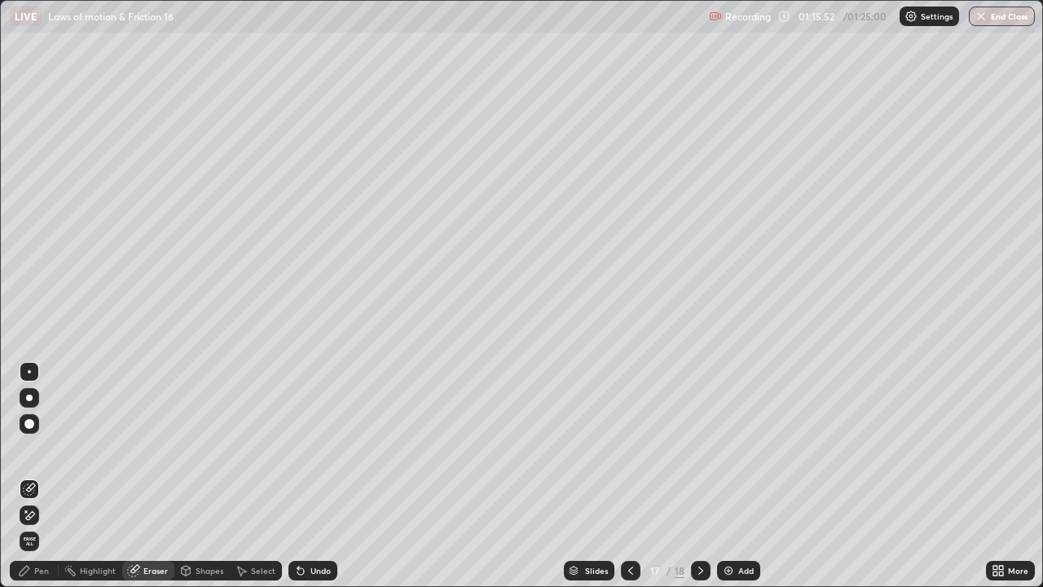
click at [40, 482] on div "Pen" at bounding box center [41, 570] width 15 height 8
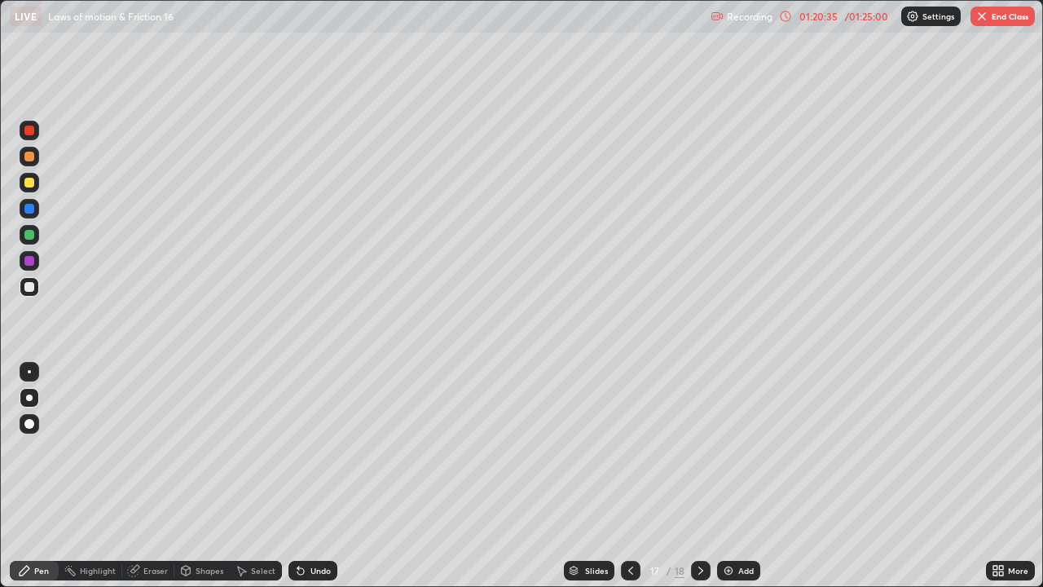
click at [1003, 12] on button "End Class" at bounding box center [1003, 17] width 64 height 20
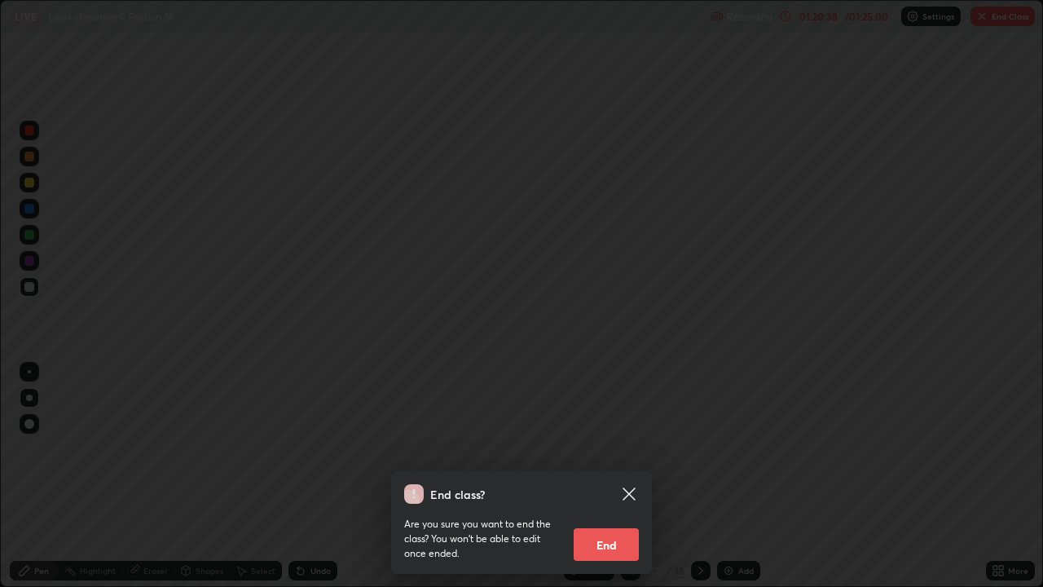
click at [599, 482] on button "End" at bounding box center [606, 544] width 65 height 33
